Goal: Transaction & Acquisition: Purchase product/service

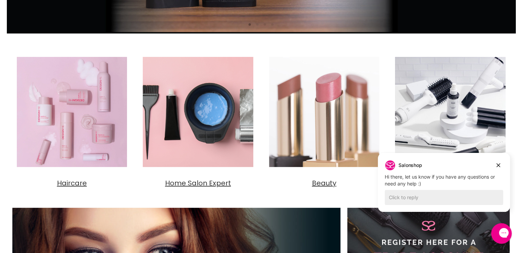
scroll to position [240, 0]
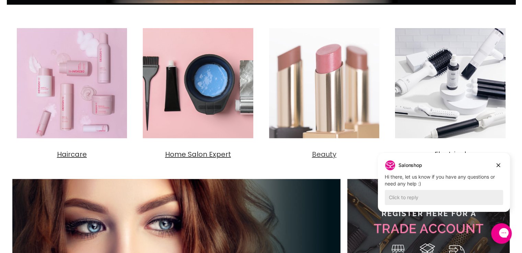
click at [317, 158] on span "Beauty" at bounding box center [324, 155] width 24 height 10
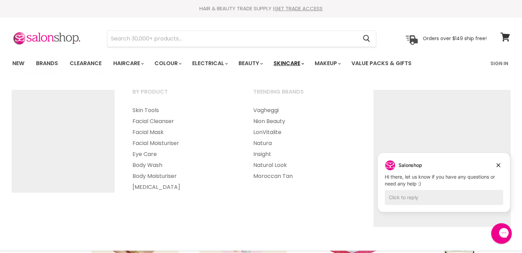
click at [298, 64] on link "Skincare" at bounding box center [288, 63] width 40 height 14
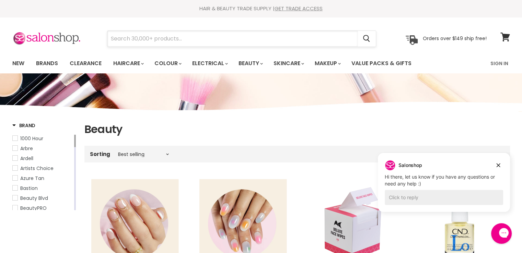
click at [152, 41] on input "Search" at bounding box center [232, 39] width 250 height 16
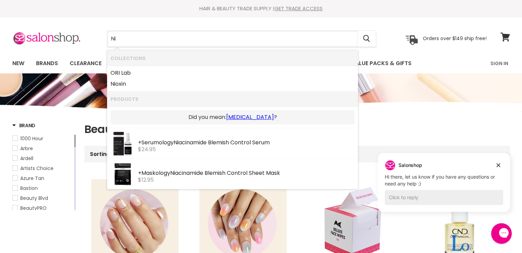
type input "N"
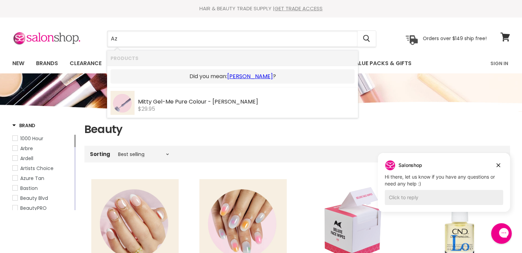
type input "A"
type input "Saicylic"
click at [246, 79] on link "salicylic" at bounding box center [250, 77] width 21 height 8
